Goal: Task Accomplishment & Management: Manage account settings

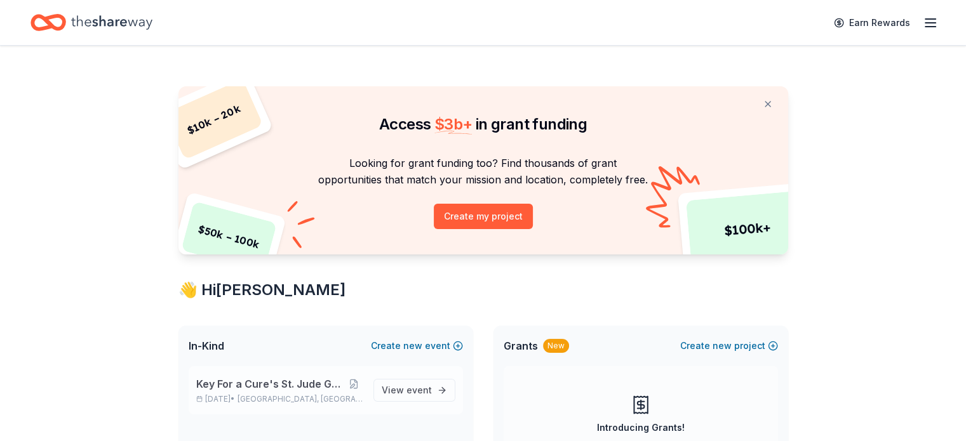
click at [239, 375] on div "Key For a Cure's St. Jude Golf Tournament [DATE] • [GEOGRAPHIC_DATA], [GEOGRAPH…" at bounding box center [326, 390] width 274 height 48
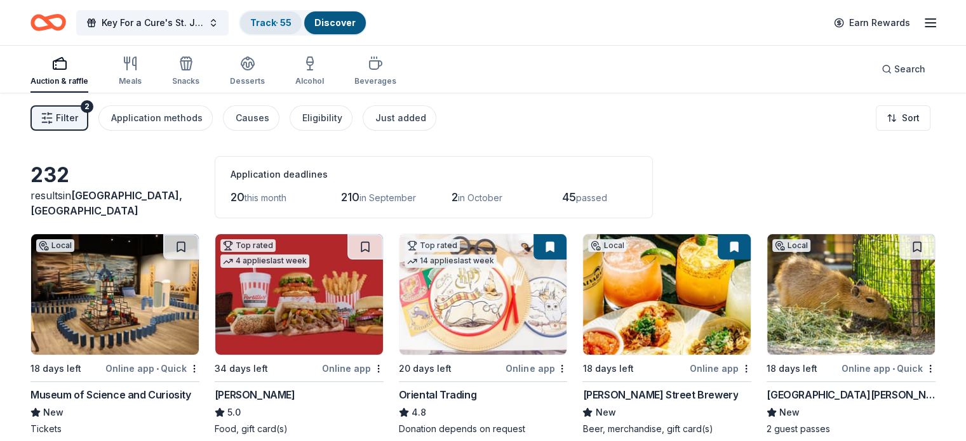
click at [300, 15] on div "Track · 55" at bounding box center [271, 22] width 62 height 23
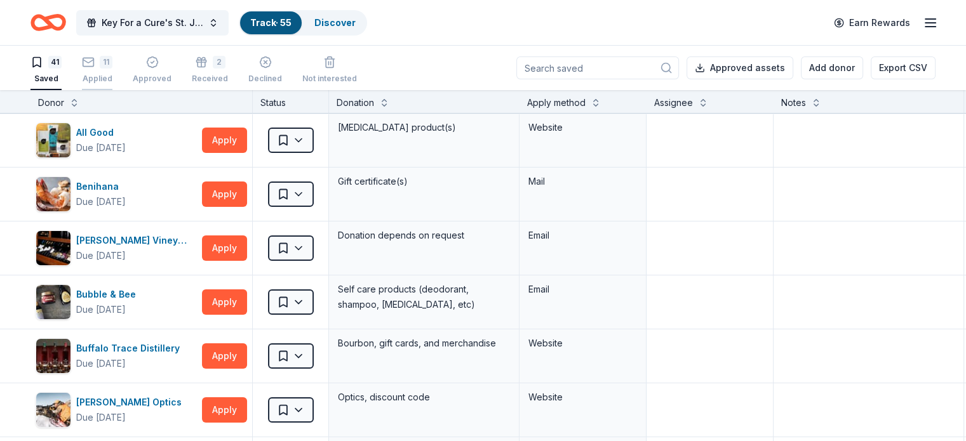
click at [112, 69] on div "11 Applied" at bounding box center [97, 70] width 30 height 28
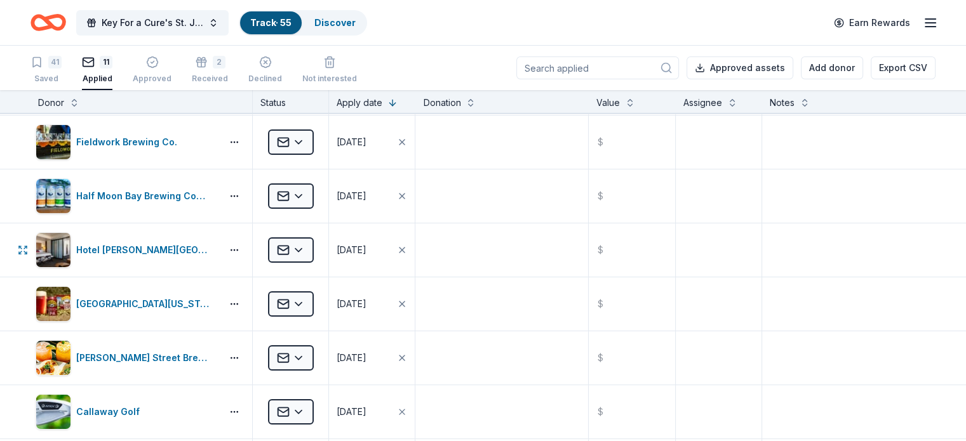
scroll to position [156, 0]
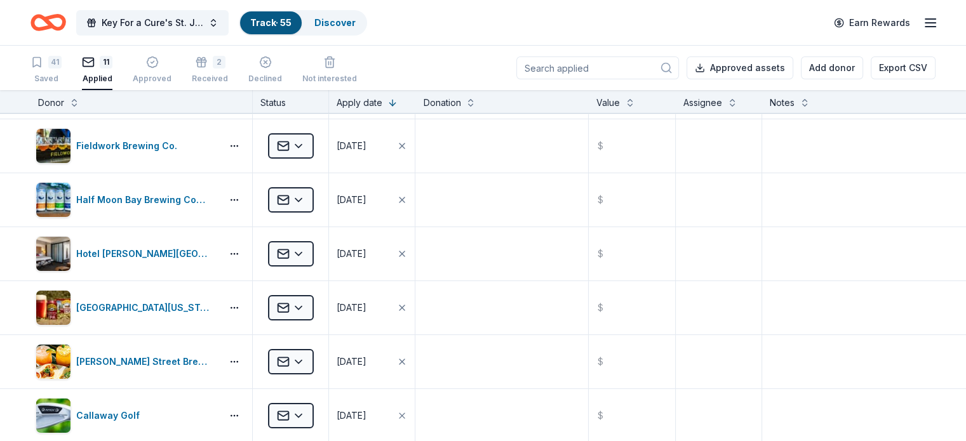
click at [84, 69] on div "41 Saved 11 Applied Approved 2 Received Declined Not interested" at bounding box center [193, 70] width 326 height 39
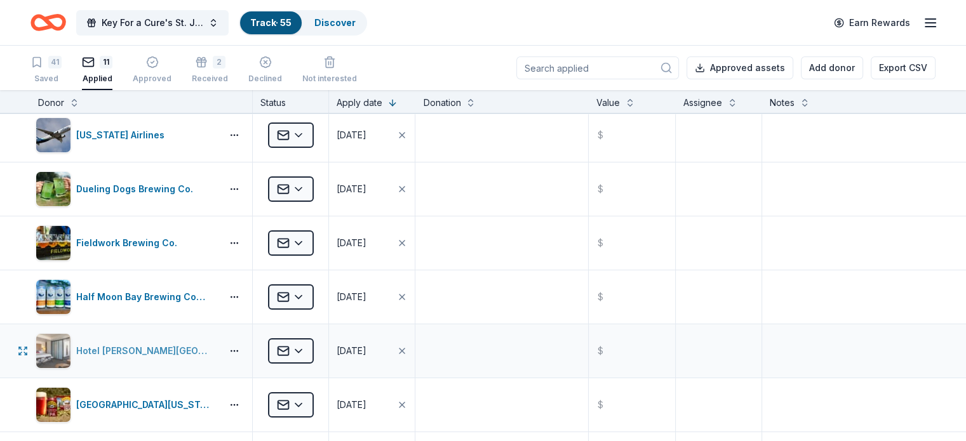
scroll to position [57, 0]
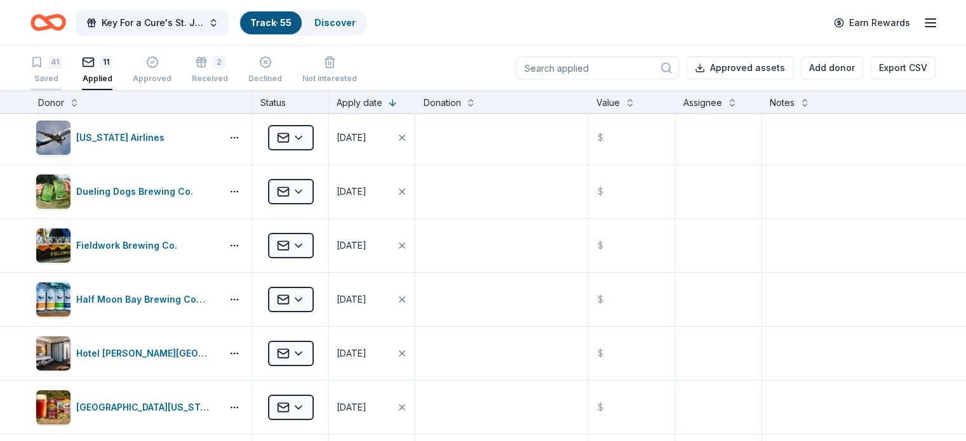
click at [62, 70] on div "41 Saved" at bounding box center [45, 70] width 31 height 28
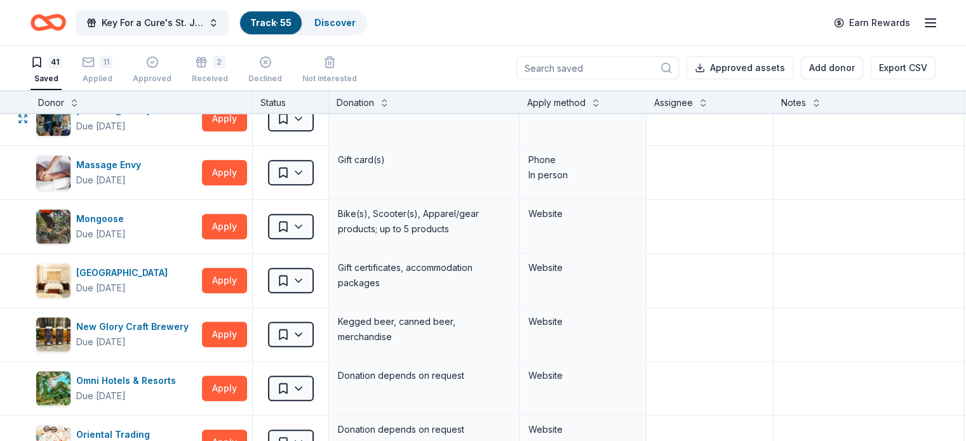
scroll to position [1171, 0]
click at [320, 326] on html "Key For a Cure's St. Jude Golf Tournament Track · 55 Discover Earn Rewards 41 S…" at bounding box center [483, 220] width 966 height 441
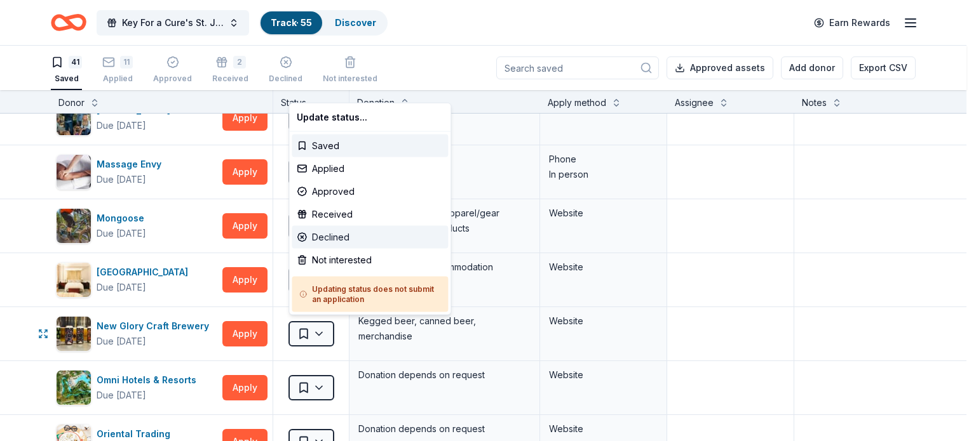
click at [331, 236] on div "Declined" at bounding box center [370, 237] width 156 height 23
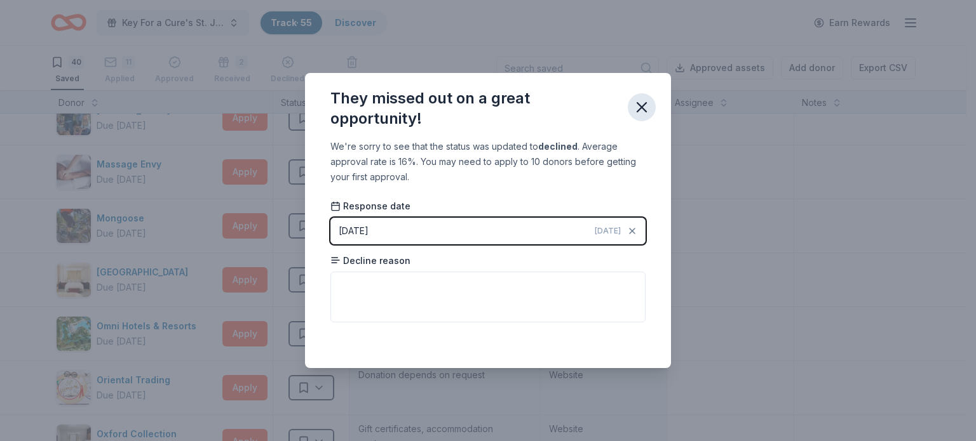
click at [647, 110] on icon "button" at bounding box center [642, 107] width 18 height 18
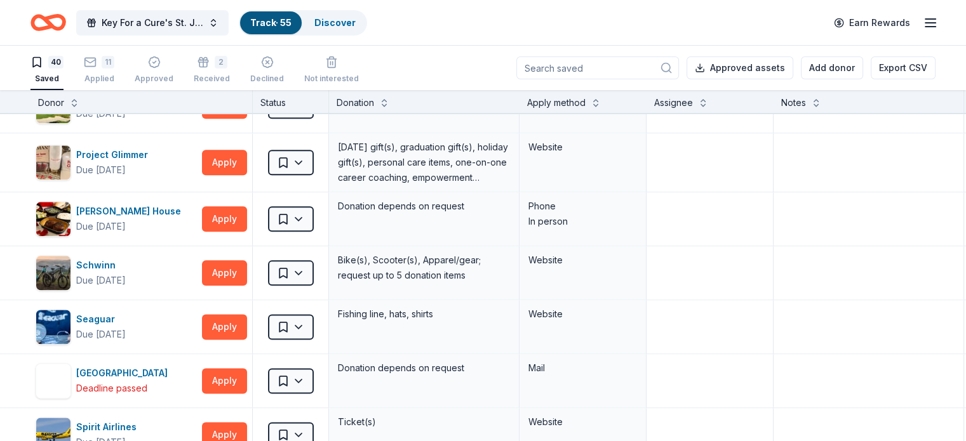
scroll to position [1616, 0]
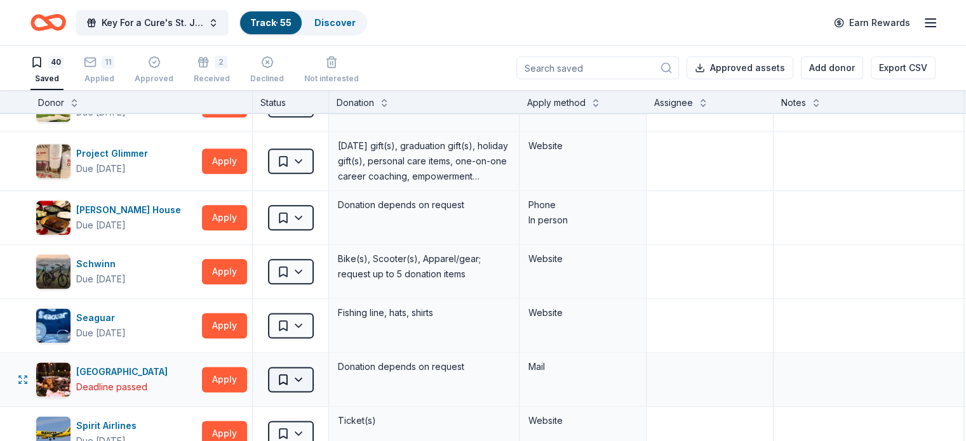
click at [305, 375] on html "Key For a Cure's St. Jude Golf Tournament Track · 55 Discover Earn Rewards 40 S…" at bounding box center [483, 220] width 966 height 441
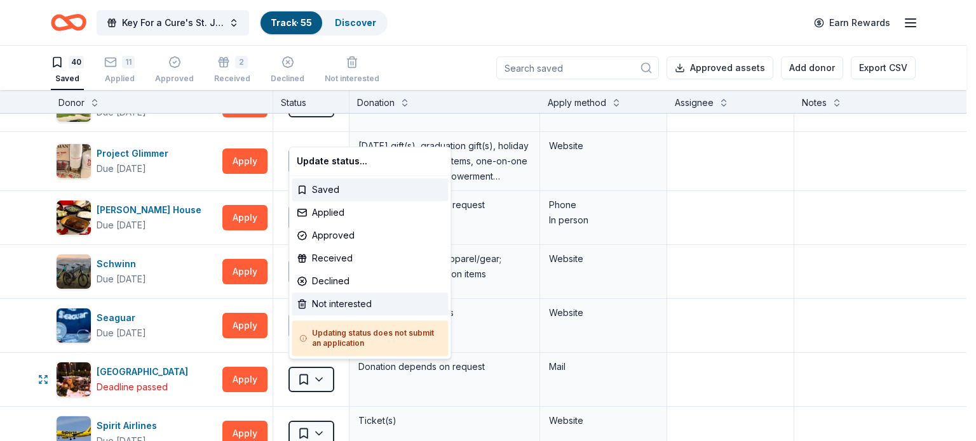
click at [338, 305] on div "Not interested" at bounding box center [370, 304] width 156 height 23
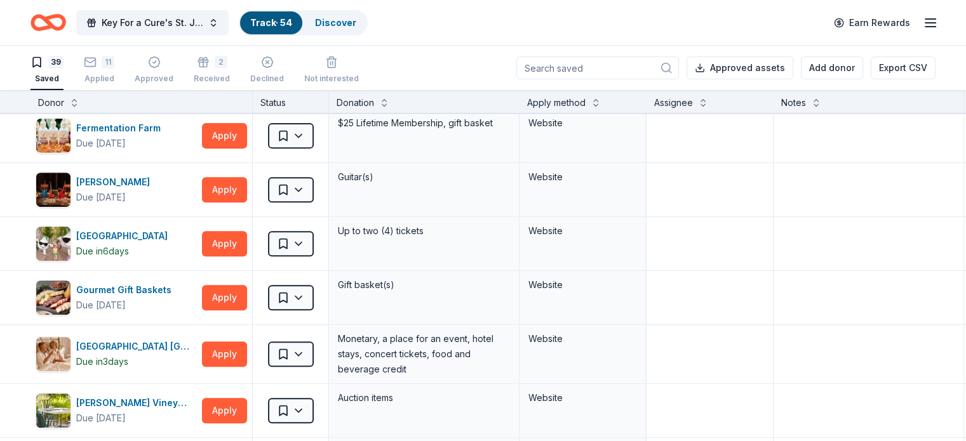
scroll to position [549, 0]
